Goal: Information Seeking & Learning: Learn about a topic

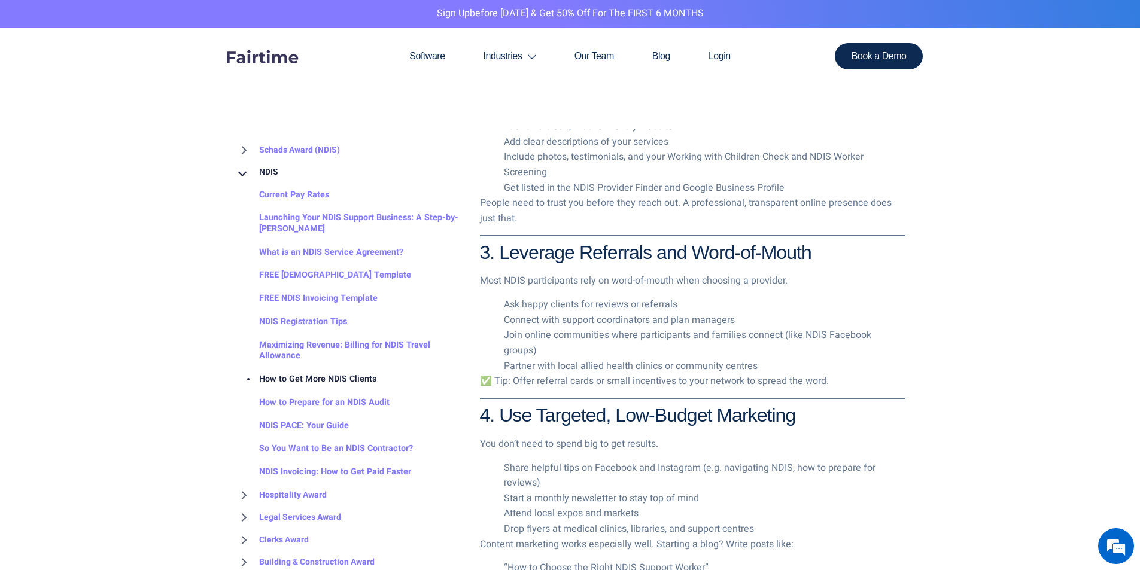
scroll to position [1181, 0]
click at [586, 318] on li "Connect with support coordinators and plan managers" at bounding box center [704, 319] width 401 height 16
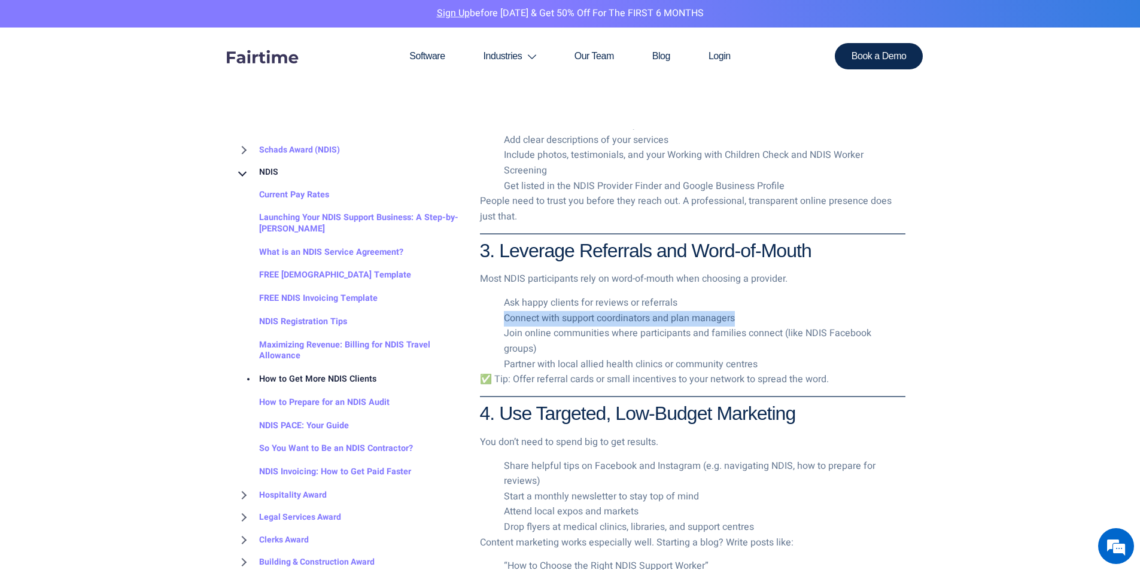
drag, startPoint x: 739, startPoint y: 318, endPoint x: 503, endPoint y: 321, distance: 235.7
click at [504, 321] on li "Connect with support coordinators and plan managers" at bounding box center [704, 319] width 401 height 16
copy li "Connect with support coordinators and plan managers"
